Goal: Find specific page/section: Find specific page/section

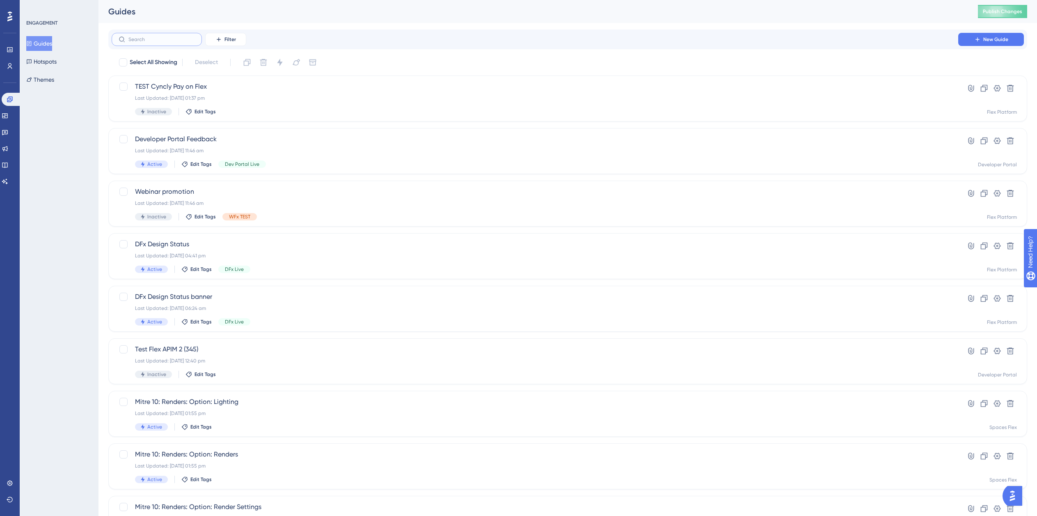
click at [153, 37] on input "text" at bounding box center [161, 40] width 66 height 6
type input "Mitre 10"
click at [319, 309] on div "Last Updated: [DATE] 04:55 pm" at bounding box center [535, 308] width 800 height 7
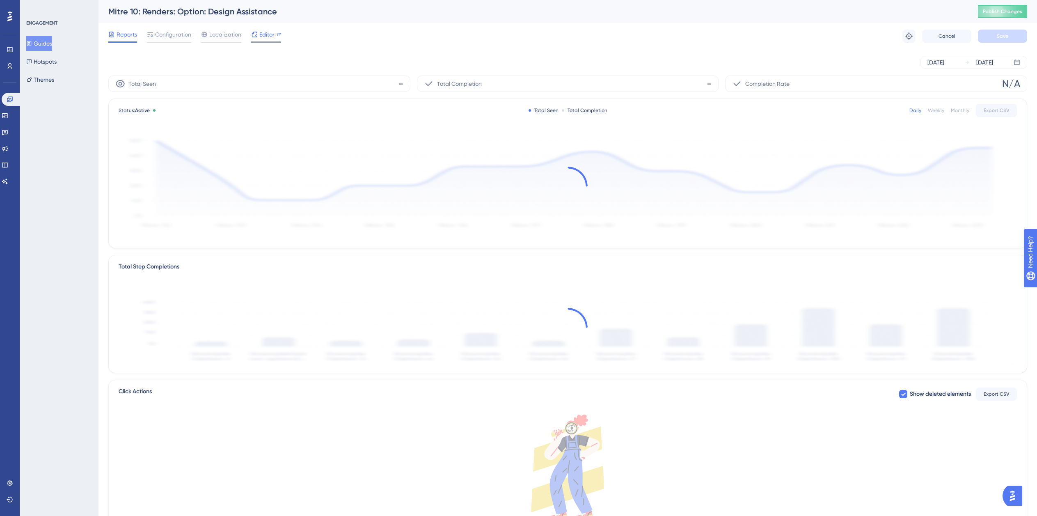
click at [257, 37] on icon at bounding box center [254, 34] width 7 height 7
